Goal: Book appointment/travel/reservation

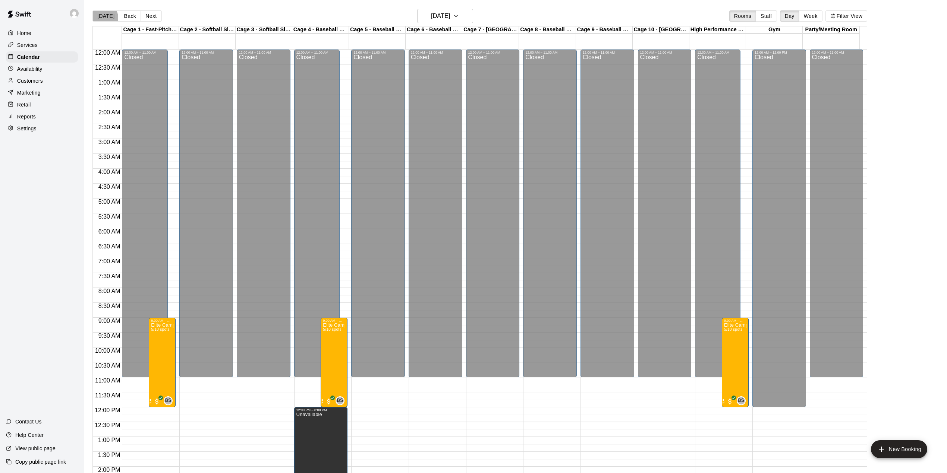
click at [100, 18] on button "[DATE]" at bounding box center [105, 15] width 27 height 11
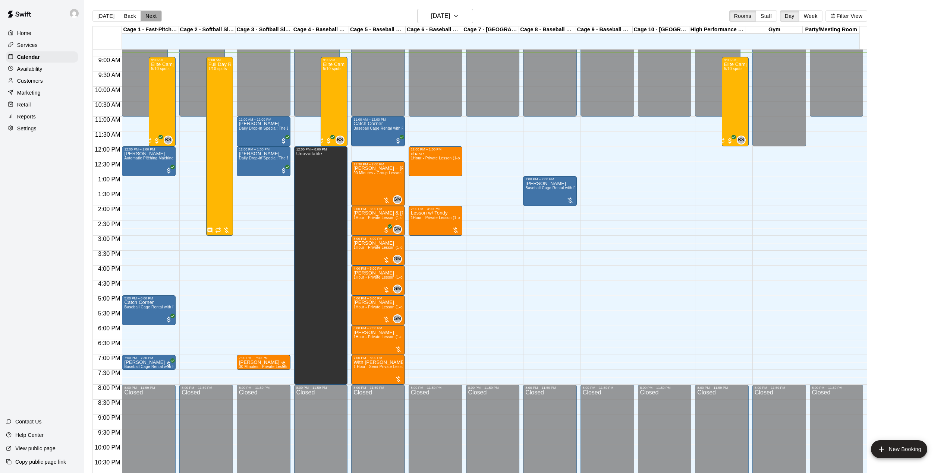
click at [153, 18] on button "Next" at bounding box center [151, 15] width 21 height 11
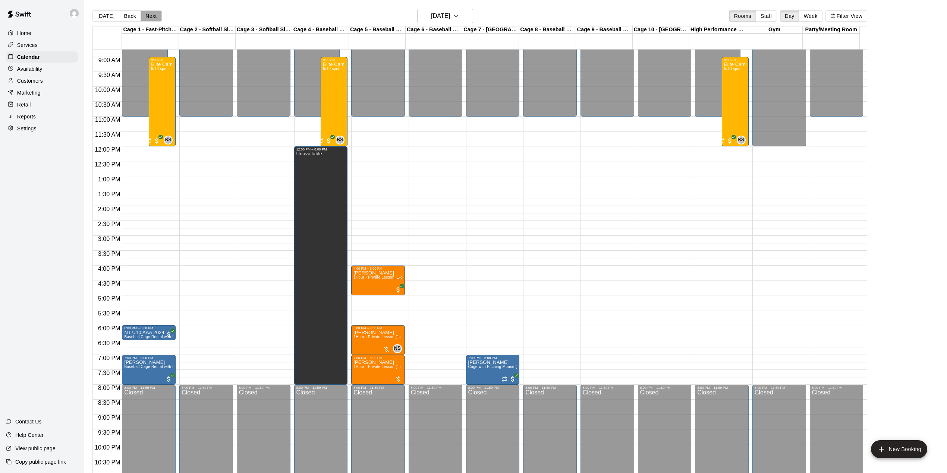
click at [153, 18] on button "Next" at bounding box center [151, 15] width 21 height 11
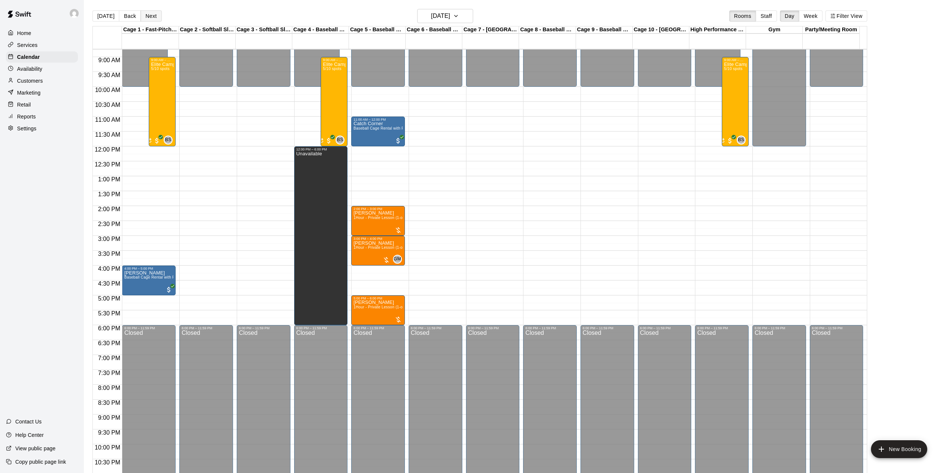
click at [153, 18] on button "Next" at bounding box center [151, 15] width 21 height 11
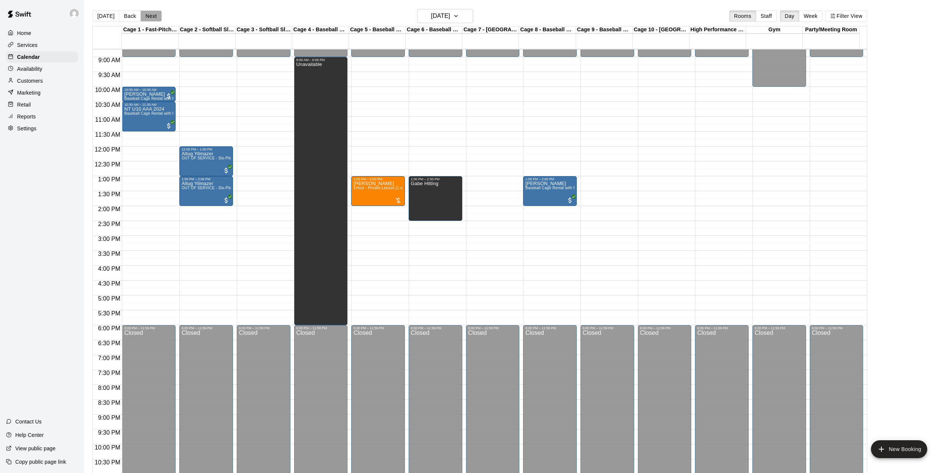
click at [153, 18] on button "Next" at bounding box center [151, 15] width 21 height 11
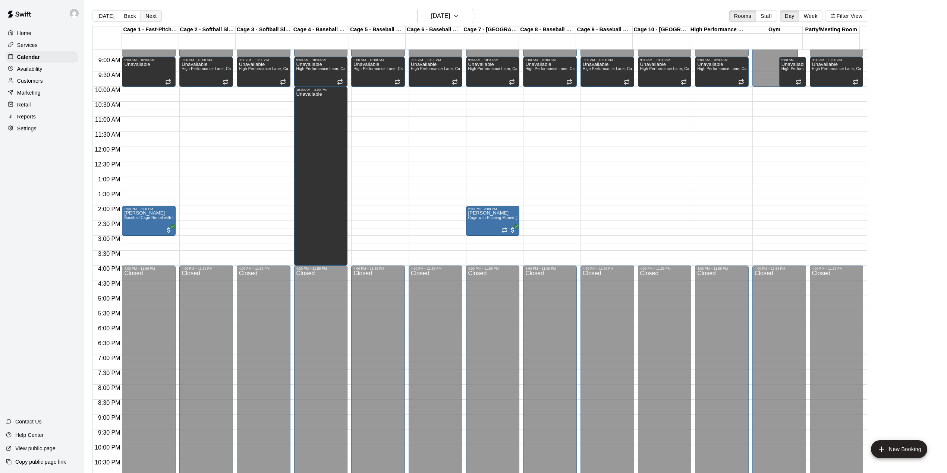
click at [153, 18] on button "Next" at bounding box center [151, 15] width 21 height 11
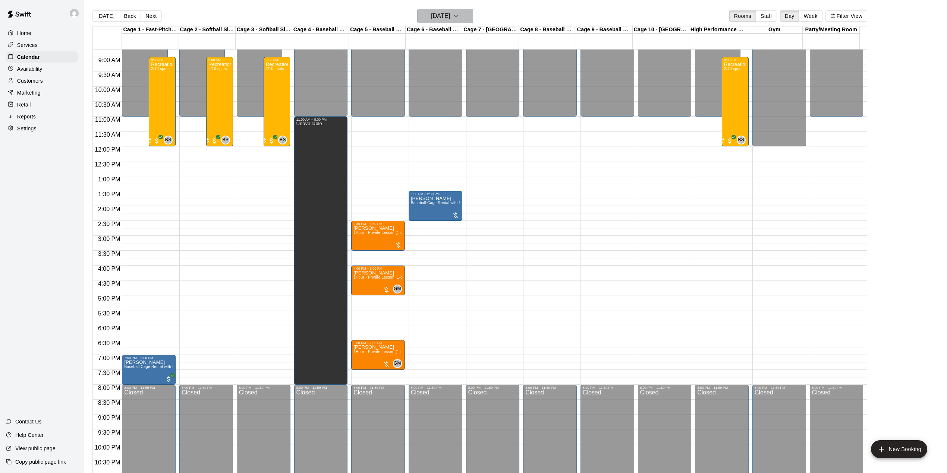
click at [448, 14] on h6 "Monday Aug 25" at bounding box center [440, 16] width 19 height 10
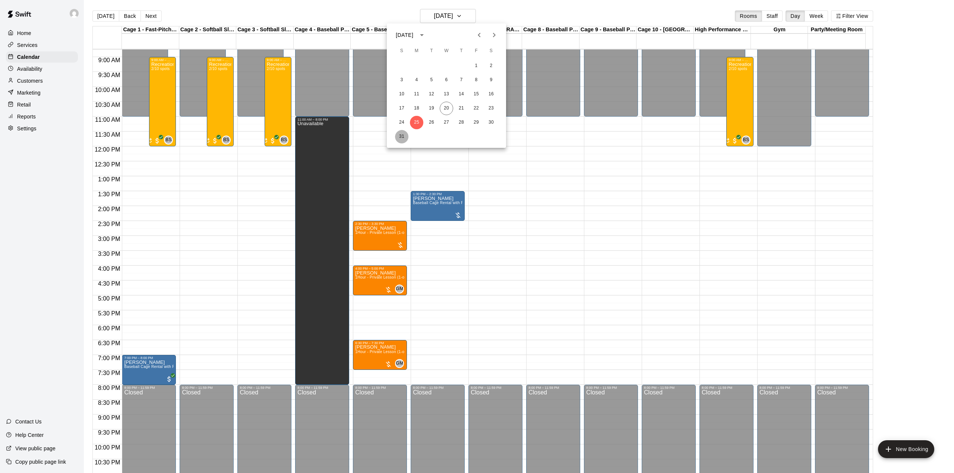
click at [404, 141] on button "31" at bounding box center [401, 136] width 13 height 13
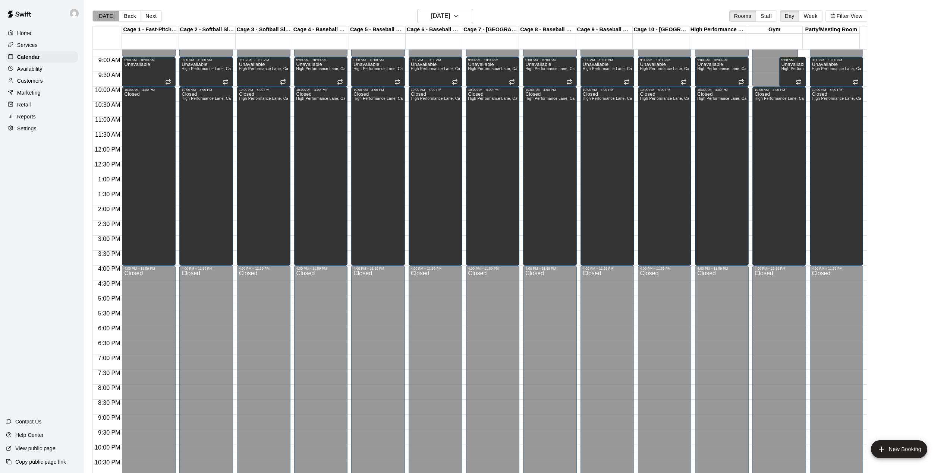
click at [110, 16] on button "[DATE]" at bounding box center [105, 15] width 27 height 11
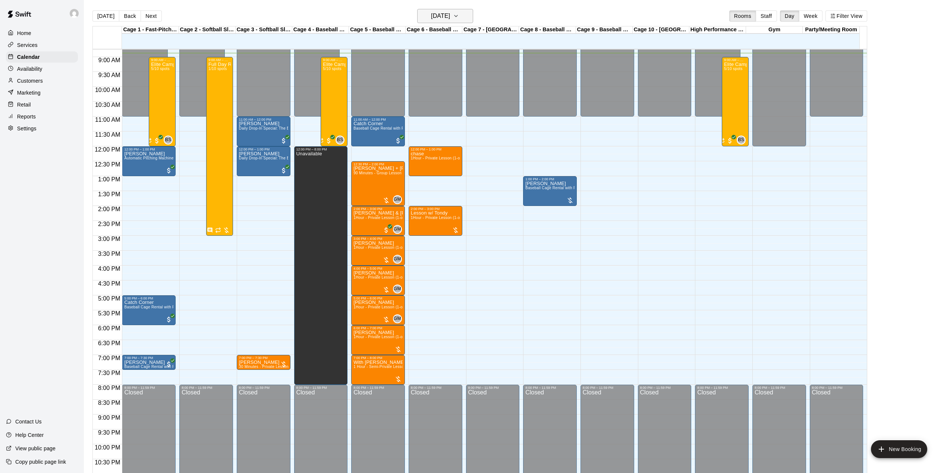
click at [445, 19] on h6 "Wednesday Aug 20" at bounding box center [440, 16] width 19 height 10
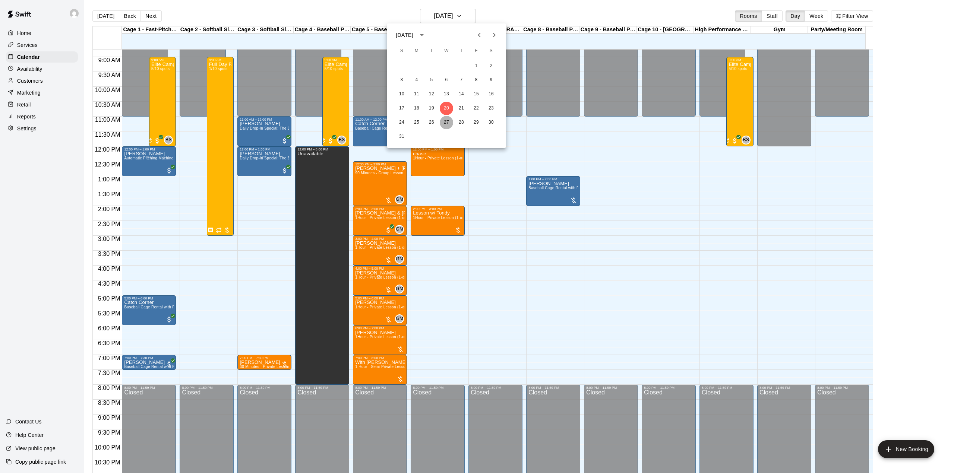
click at [443, 120] on button "27" at bounding box center [446, 122] width 13 height 13
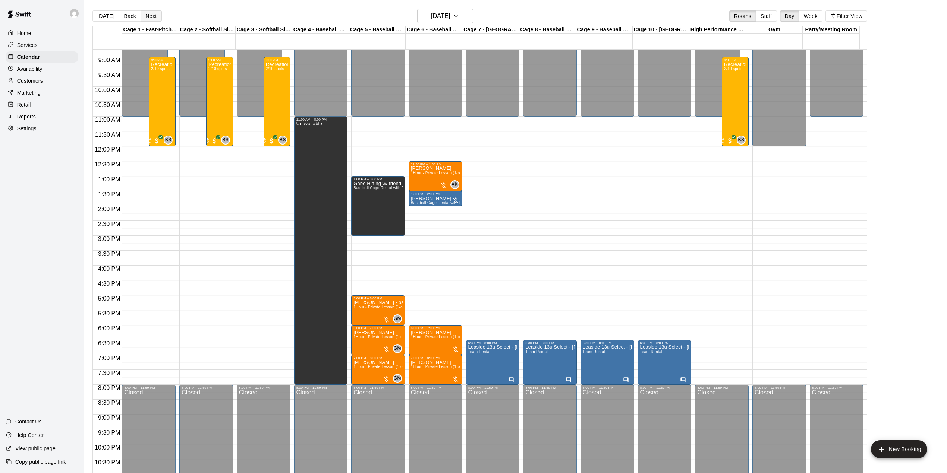
click at [145, 13] on button "Next" at bounding box center [151, 15] width 21 height 11
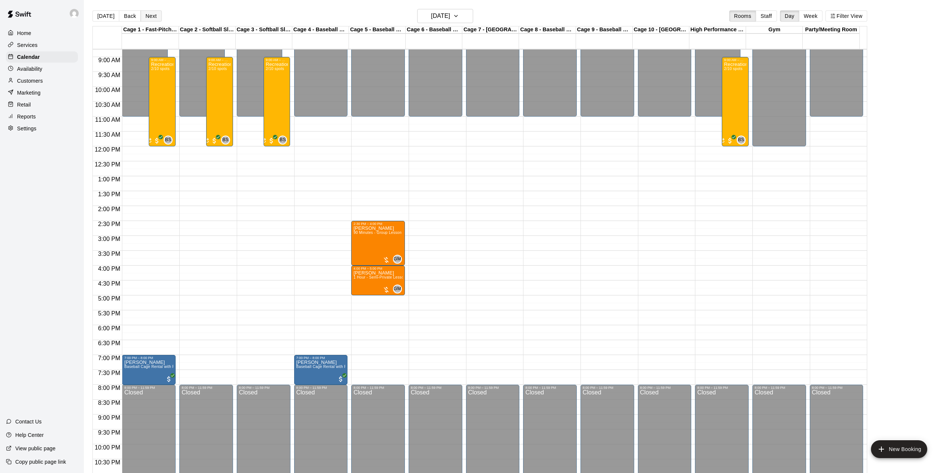
click at [146, 13] on button "Next" at bounding box center [151, 15] width 21 height 11
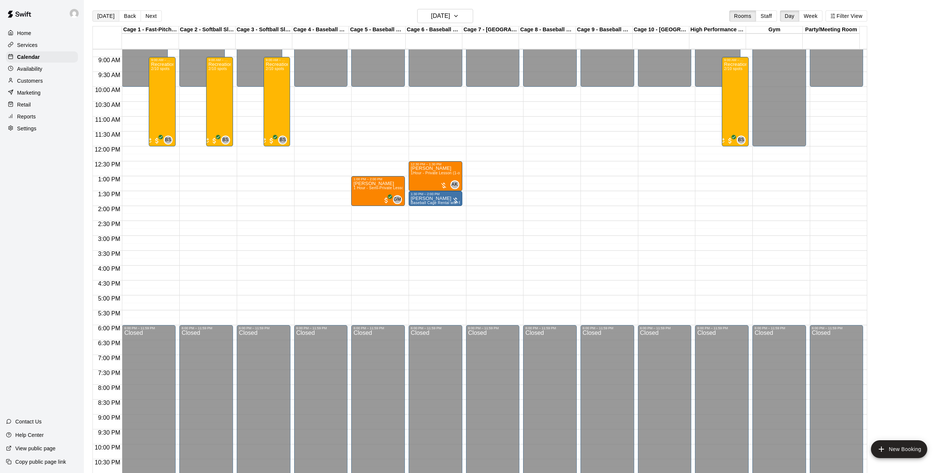
click at [102, 19] on button "[DATE]" at bounding box center [105, 15] width 27 height 11
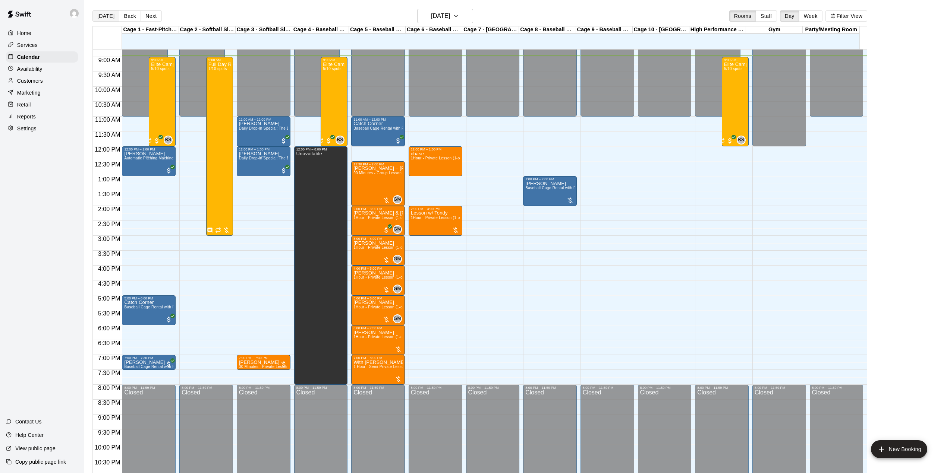
click at [102, 17] on button "[DATE]" at bounding box center [105, 15] width 27 height 11
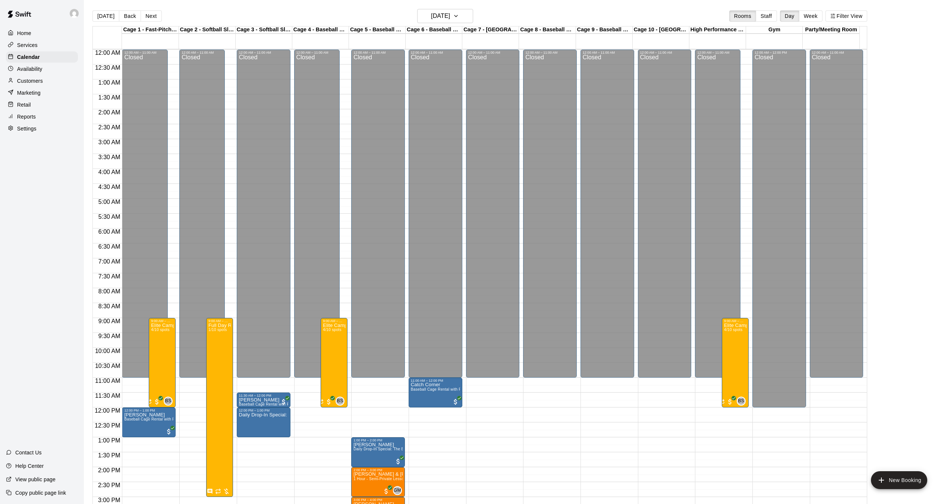
scroll to position [254, 0]
